Goal: Information Seeking & Learning: Learn about a topic

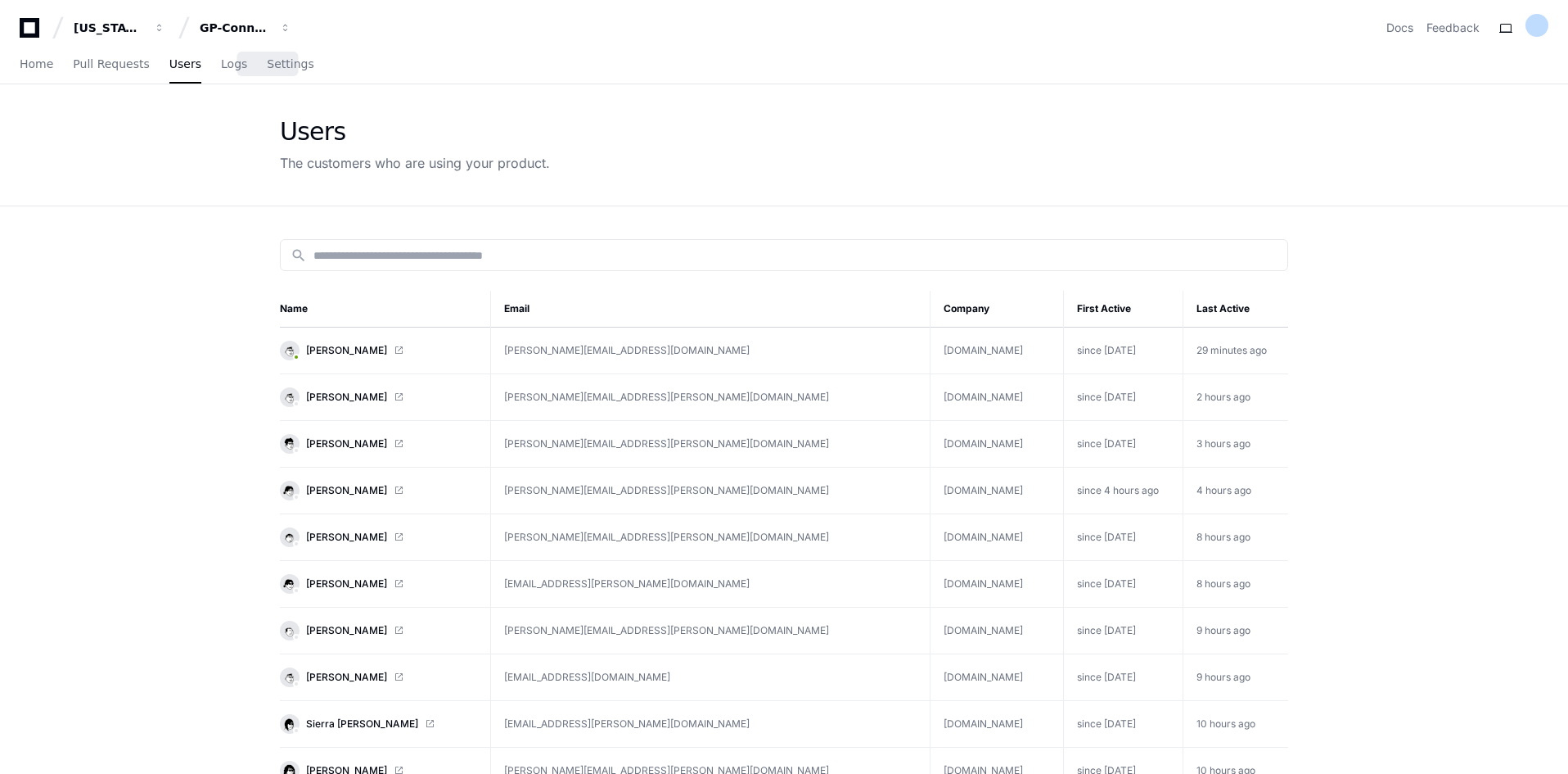
click at [232, 74] on div "Home Pull Requests Users Logs Settings" at bounding box center [167, 65] width 294 height 38
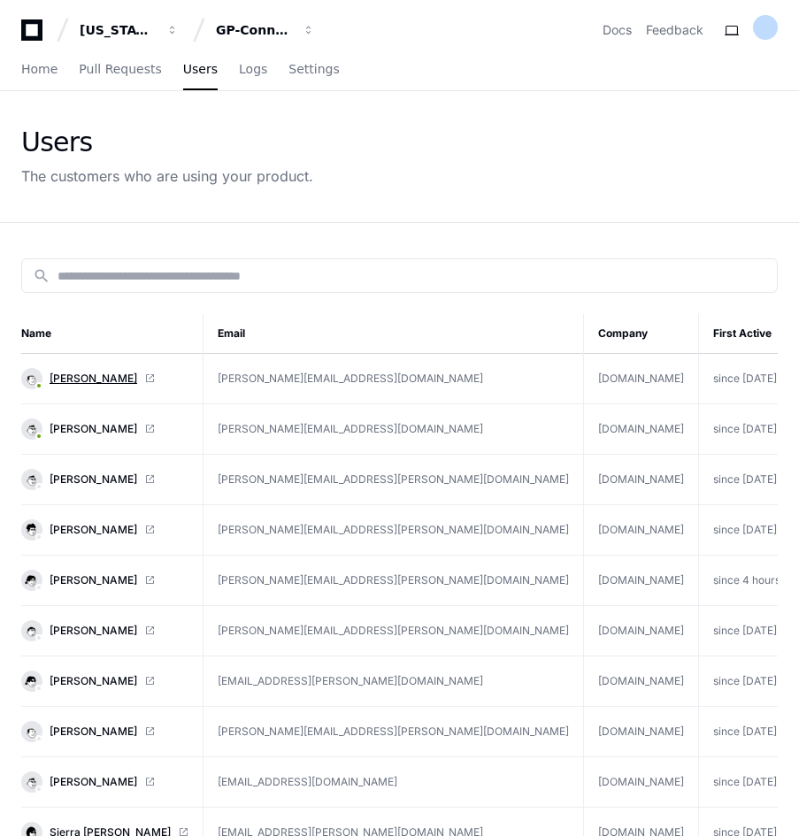
click at [101, 376] on span "[PERSON_NAME]" at bounding box center [94, 378] width 88 height 14
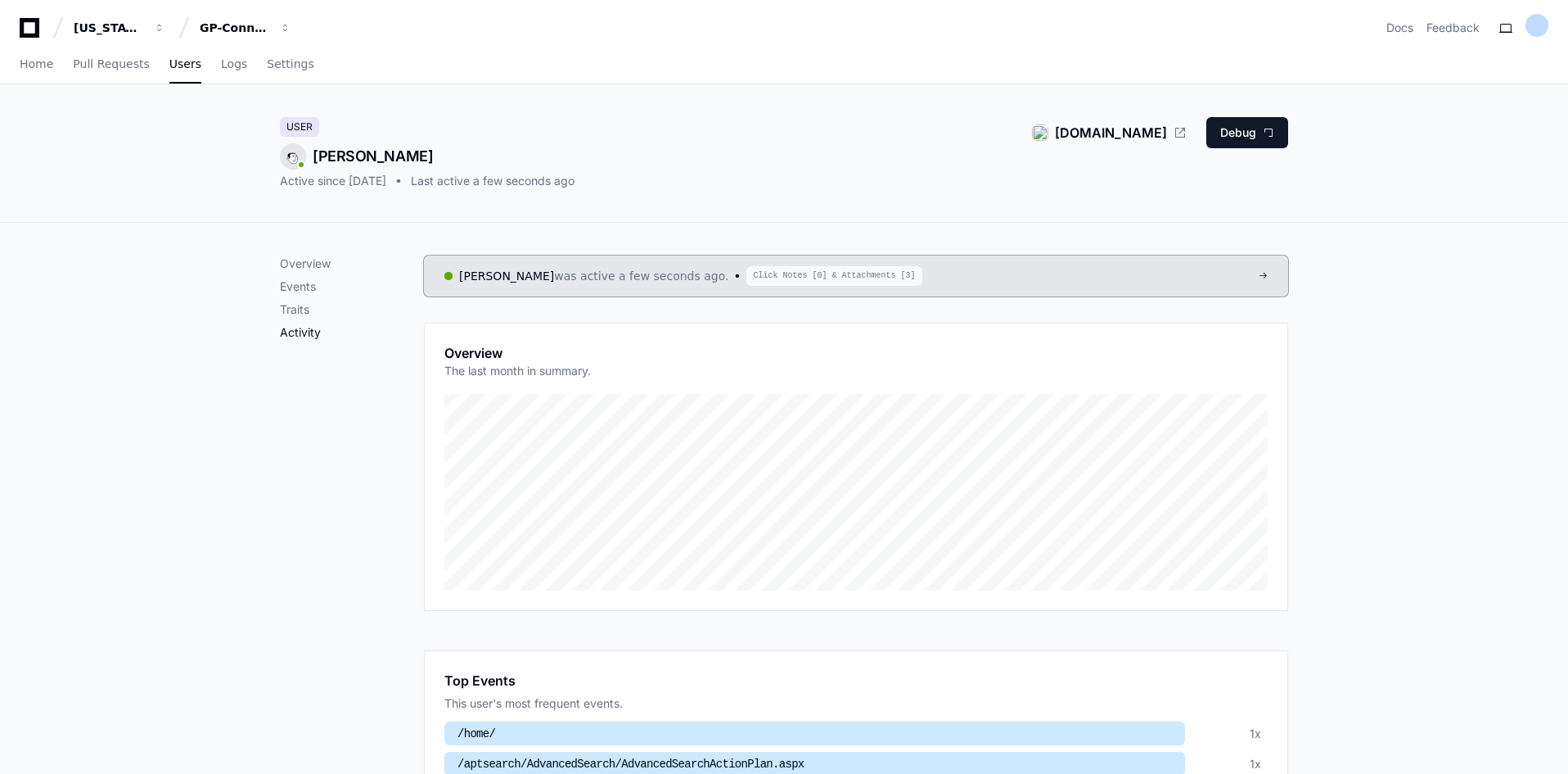
click at [295, 336] on p "Activity" at bounding box center [352, 332] width 144 height 17
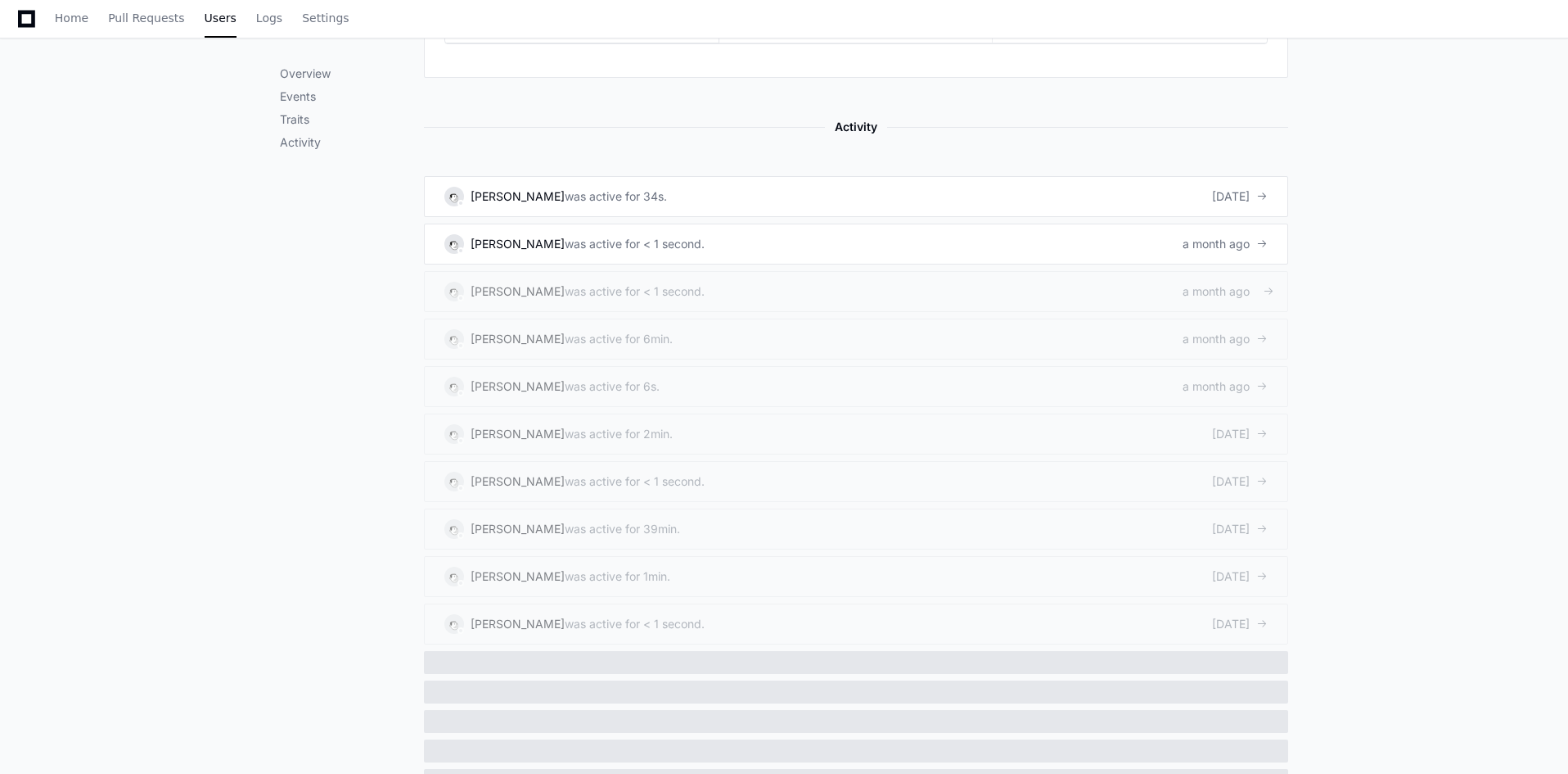
scroll to position [973, 0]
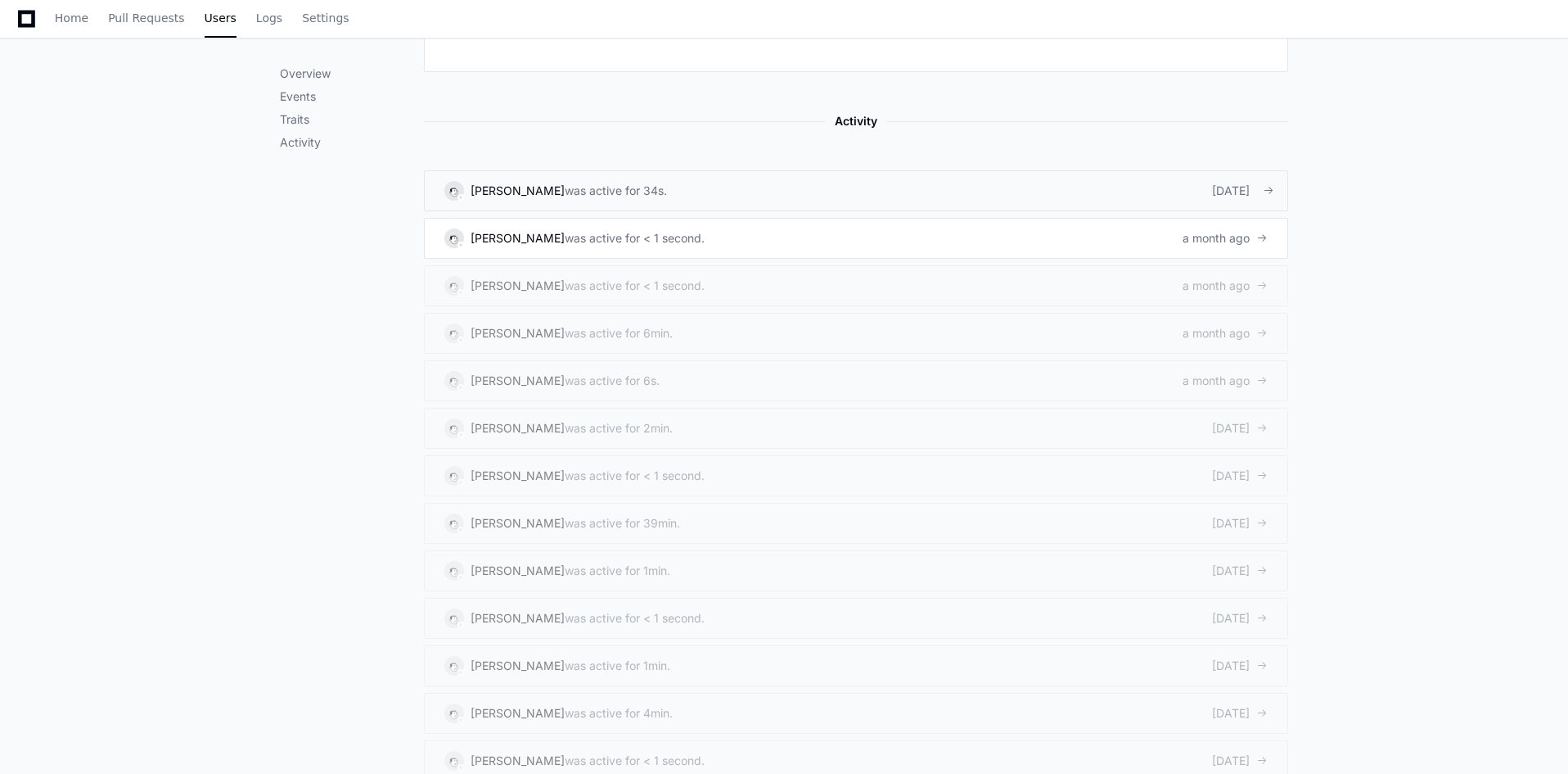
click at [613, 182] on div "was active for 34s." at bounding box center [616, 191] width 103 height 17
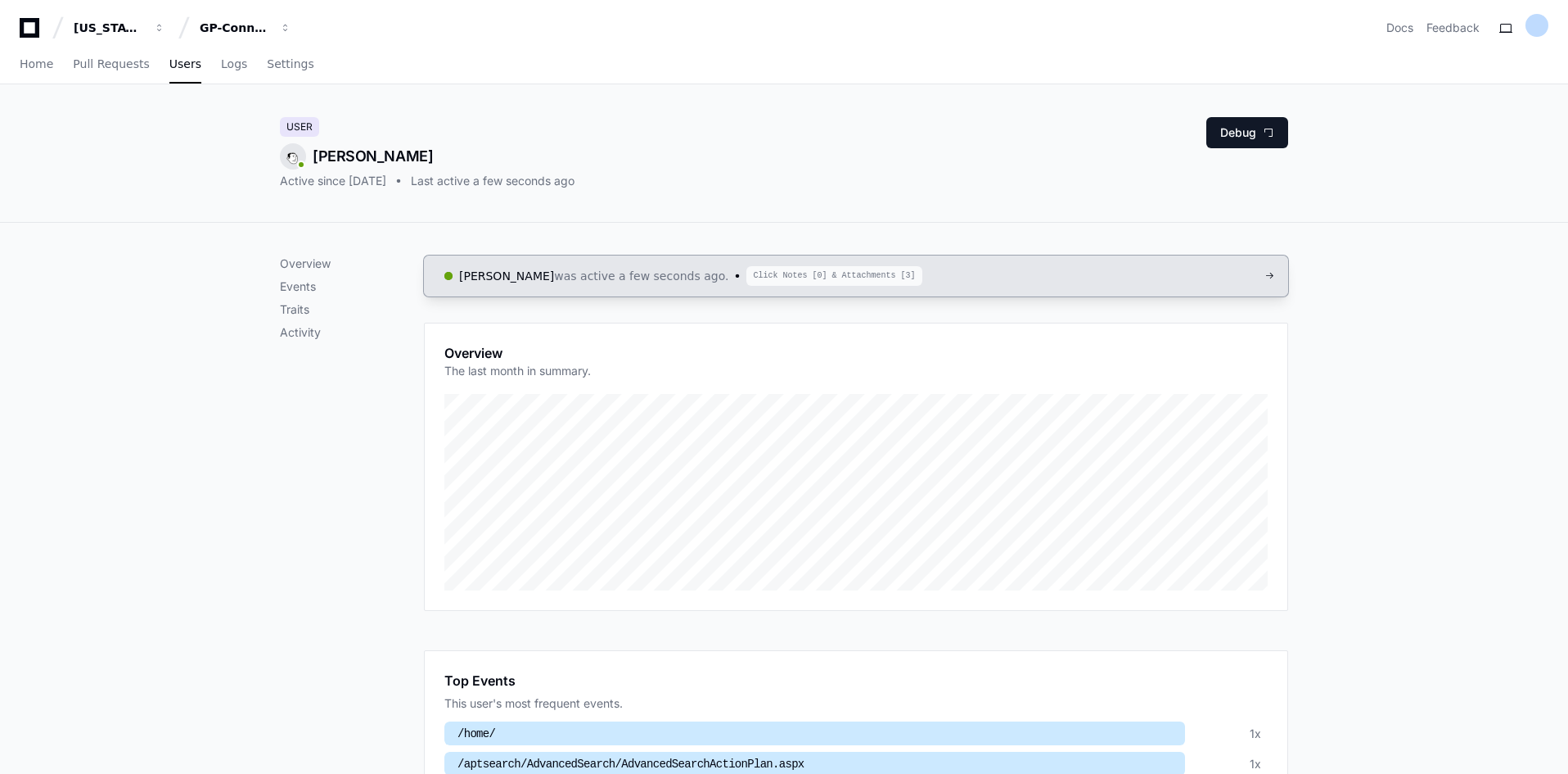
click at [785, 272] on span "Click Notes [0] & Attachments [3]" at bounding box center [833, 275] width 175 height 19
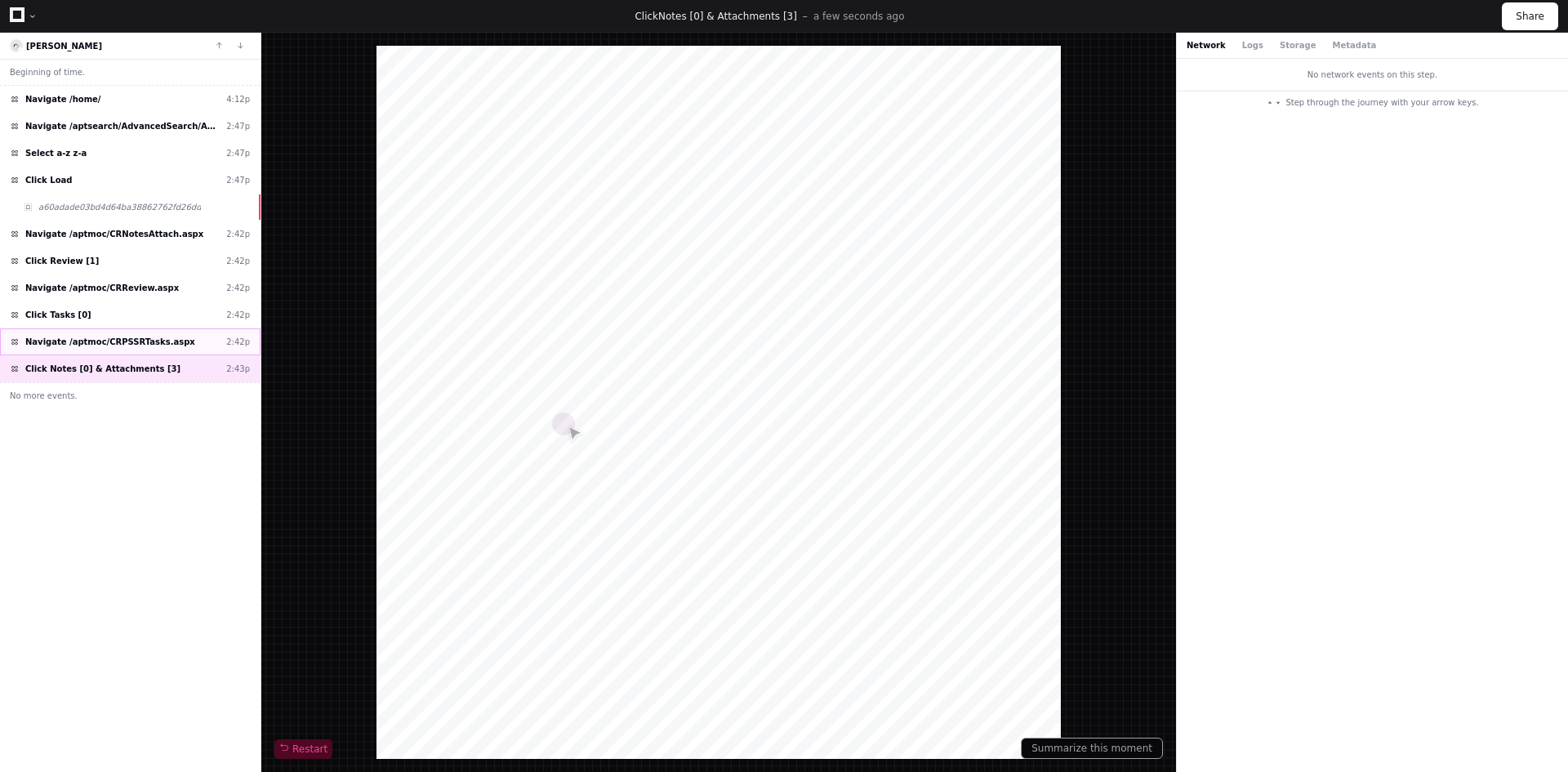
click at [126, 341] on span "Navigate /aptmoc/CRPSSRTasks.aspx" at bounding box center [110, 341] width 170 height 12
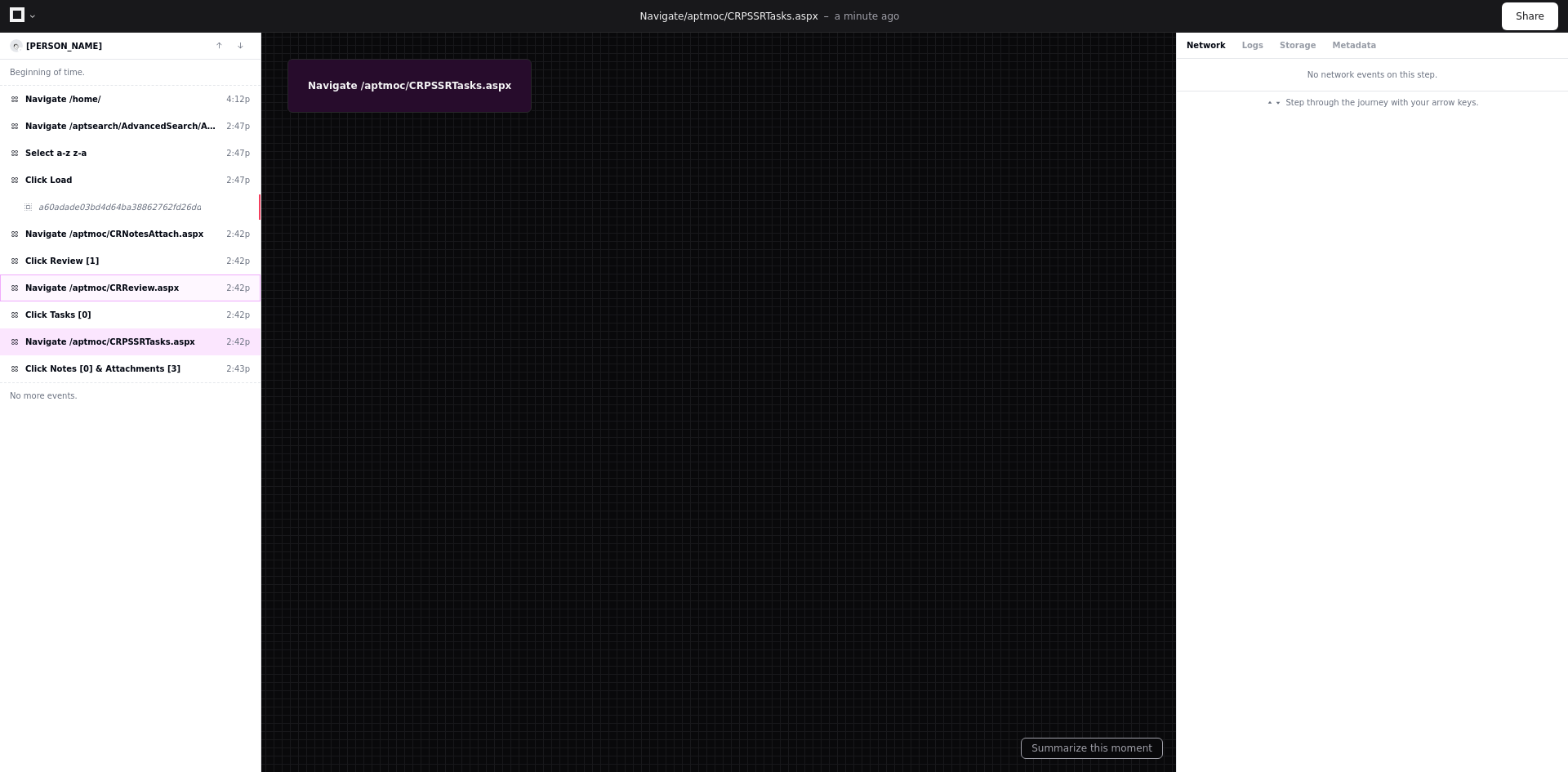
click at [141, 286] on span "Navigate /aptmoc/CRReview.aspx" at bounding box center [102, 287] width 153 height 12
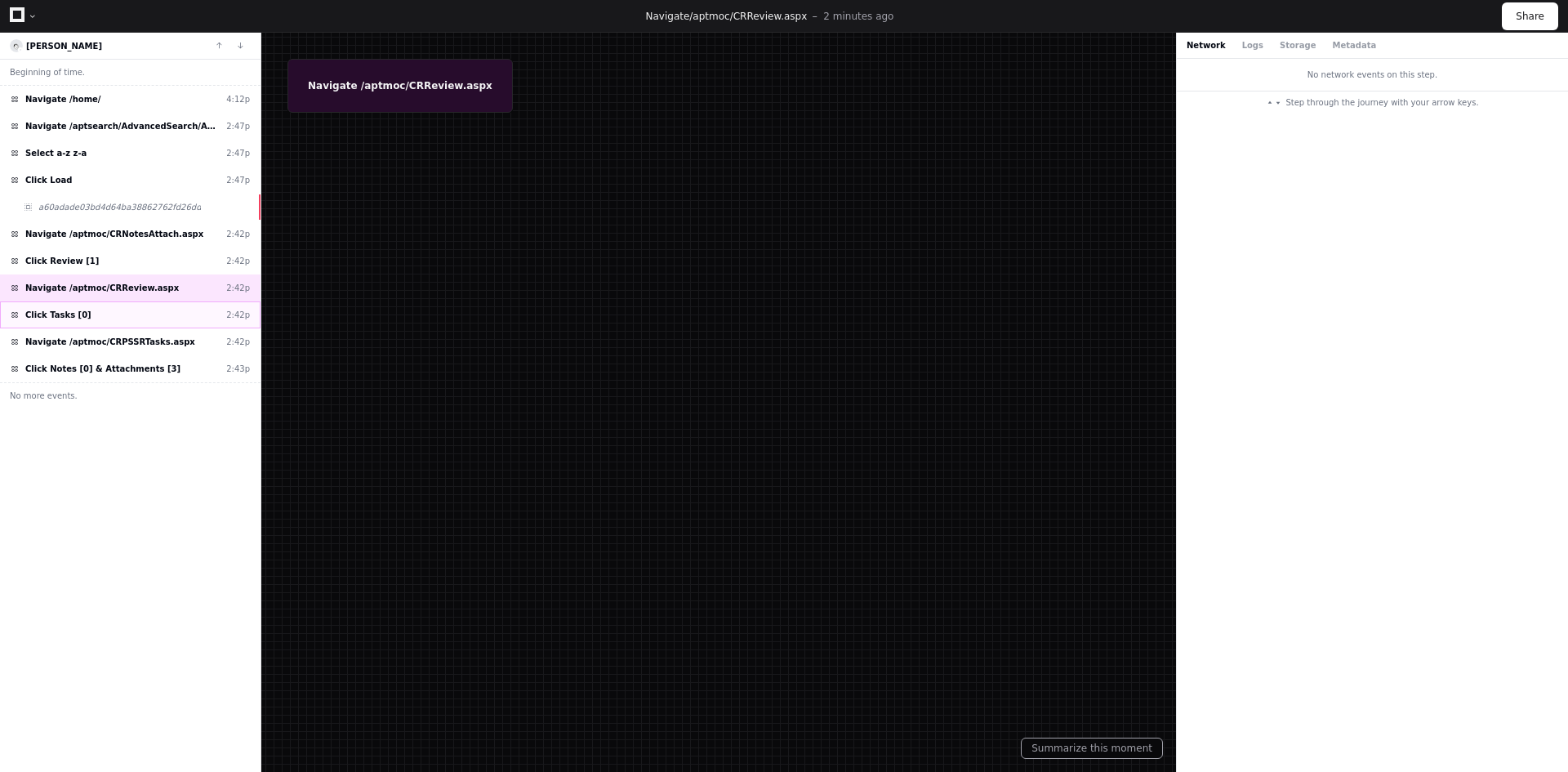
click at [113, 319] on div "Click Tasks [0] 2:42p" at bounding box center [130, 314] width 260 height 27
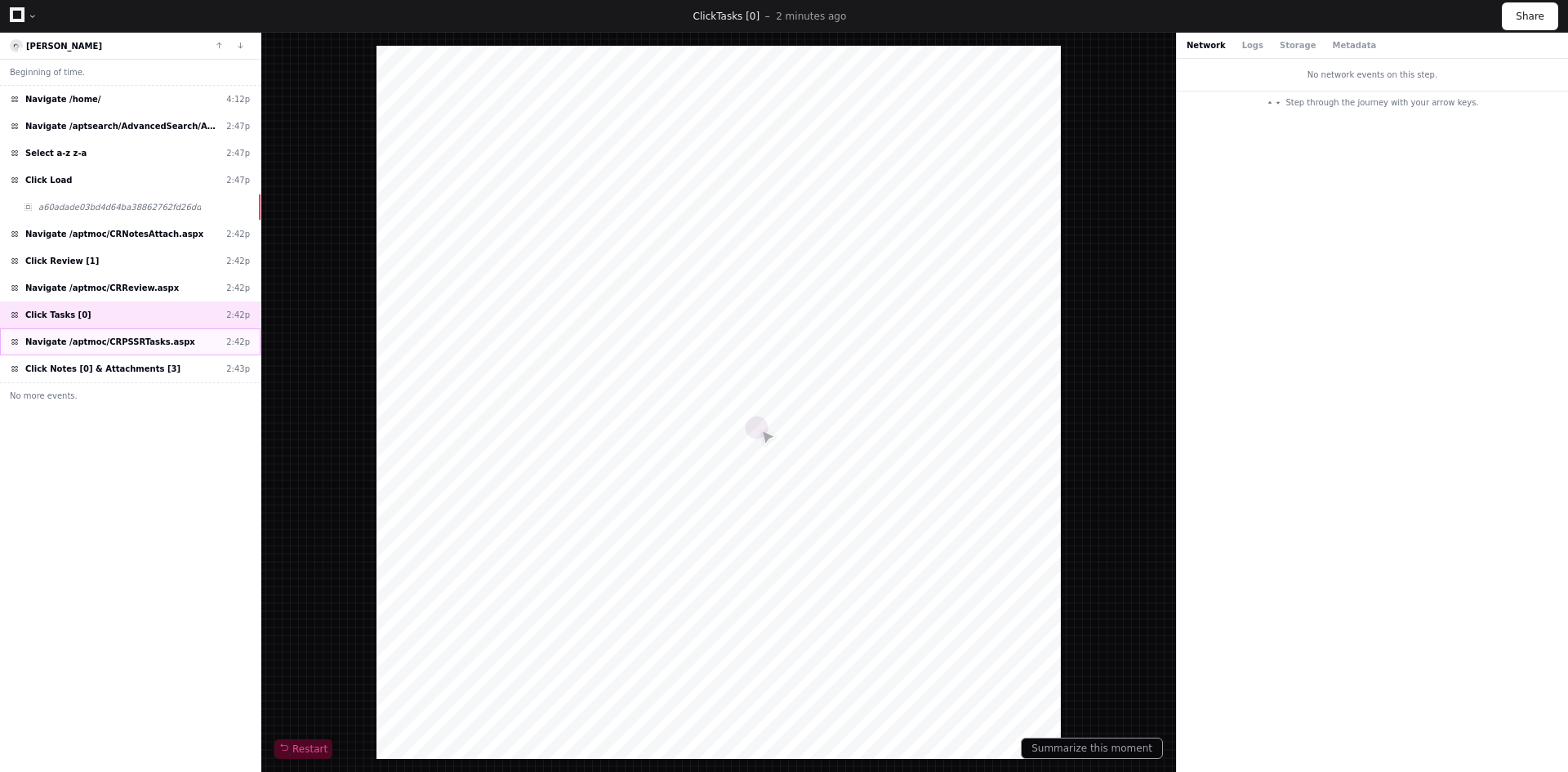
click at [99, 344] on span "Navigate /aptmoc/CRPSSRTasks.aspx" at bounding box center [110, 341] width 170 height 12
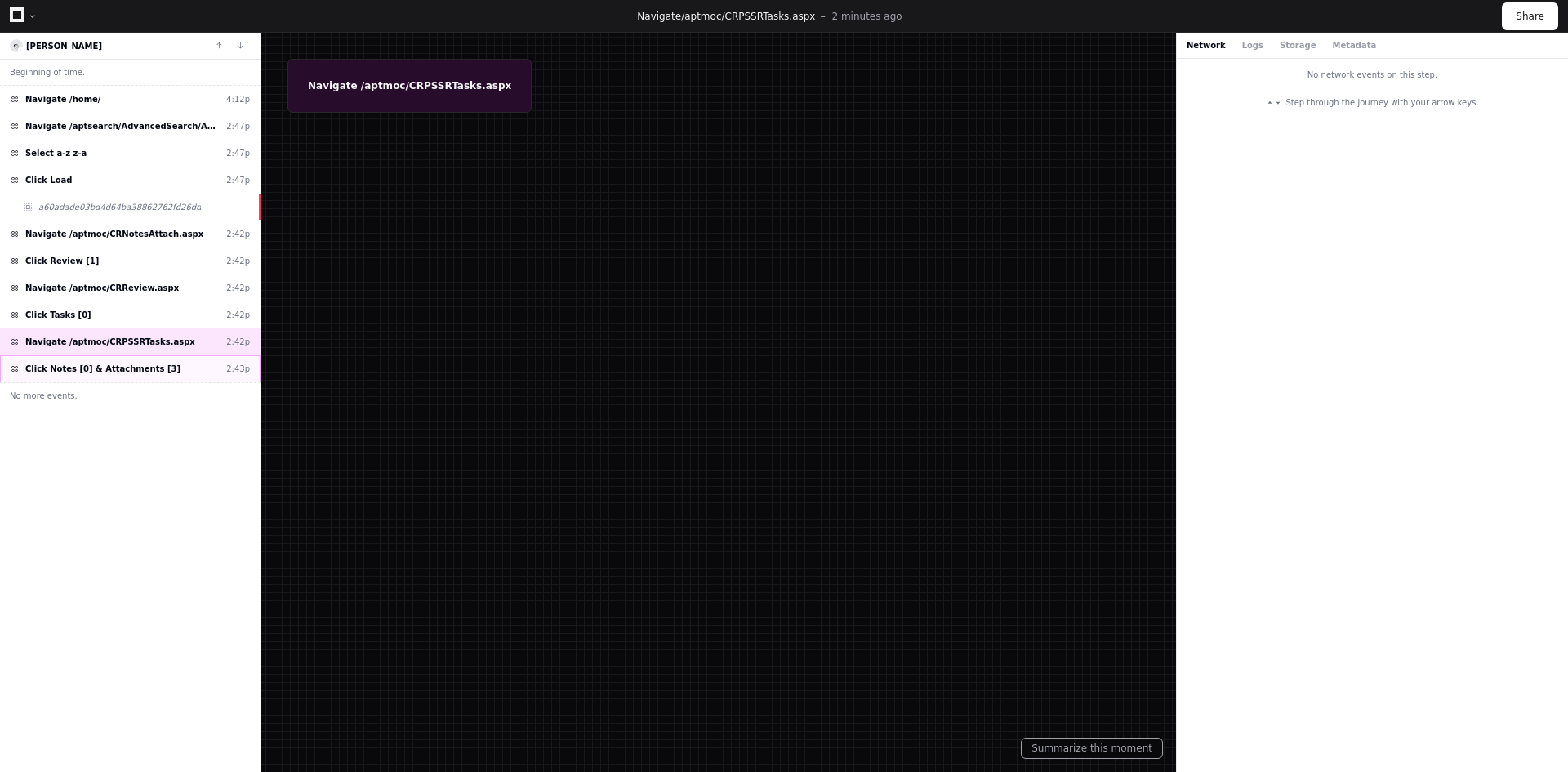
click at [98, 363] on span "Click Notes [0] & Attachments [3]" at bounding box center [103, 368] width 155 height 12
